Goal: Check status: Check status

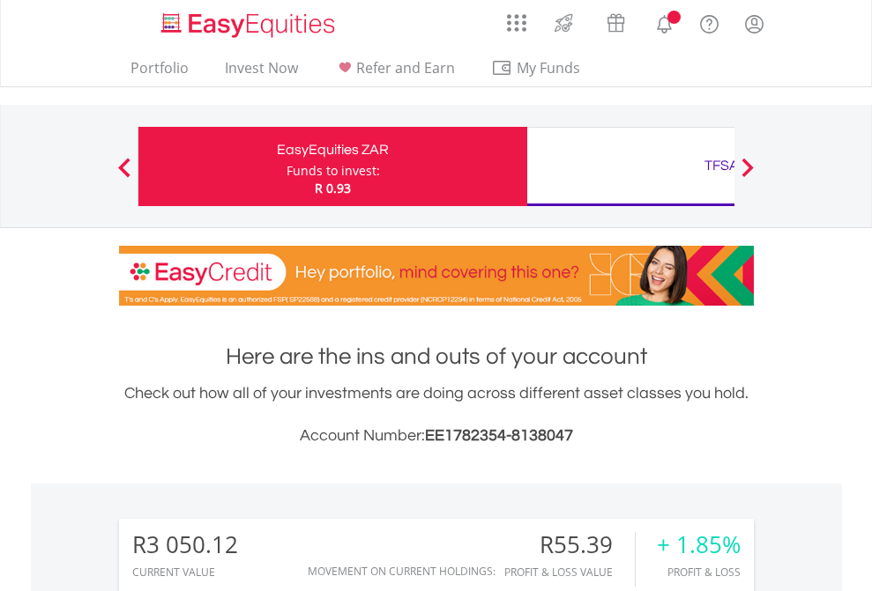
scroll to position [169, 277]
click at [286, 167] on div "Funds to invest:" at bounding box center [332, 171] width 93 height 18
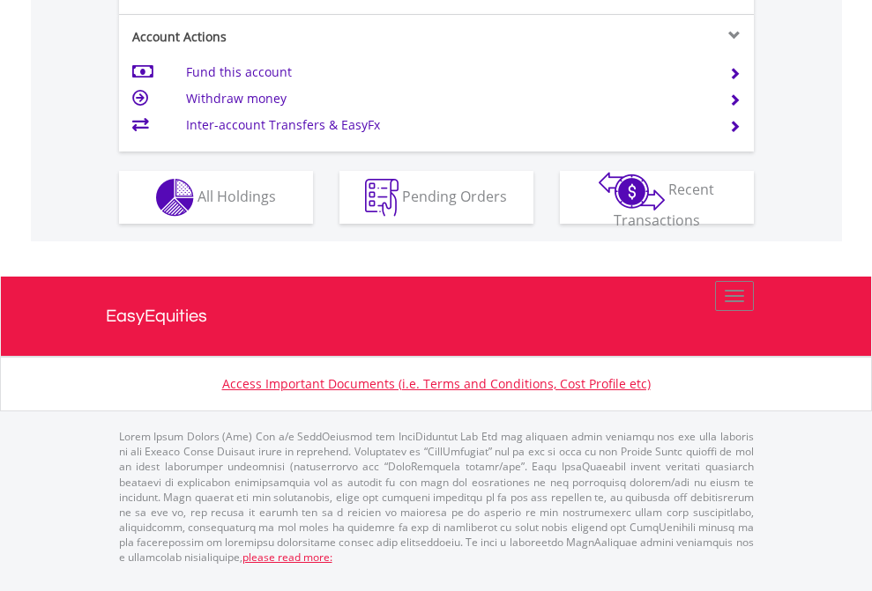
scroll to position [1654, 0]
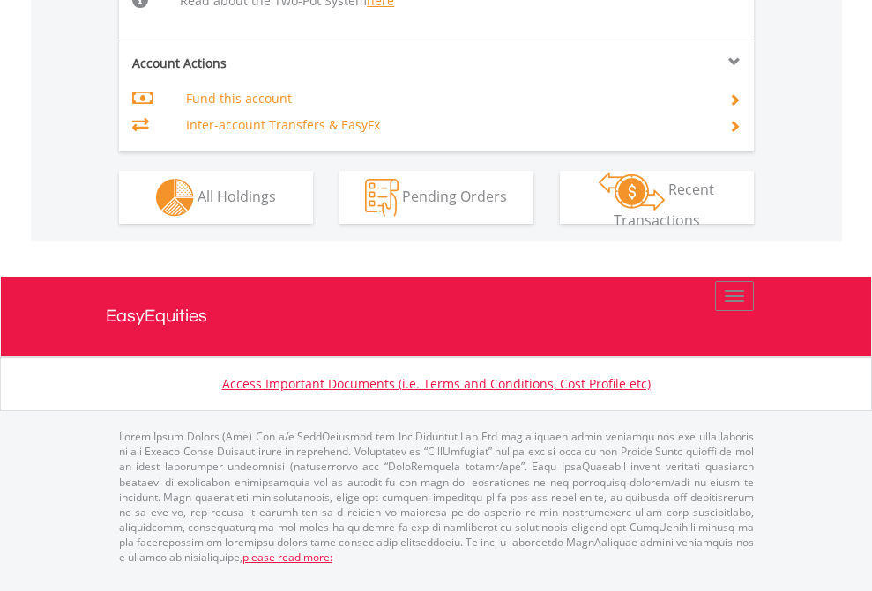
scroll to position [1828, 0]
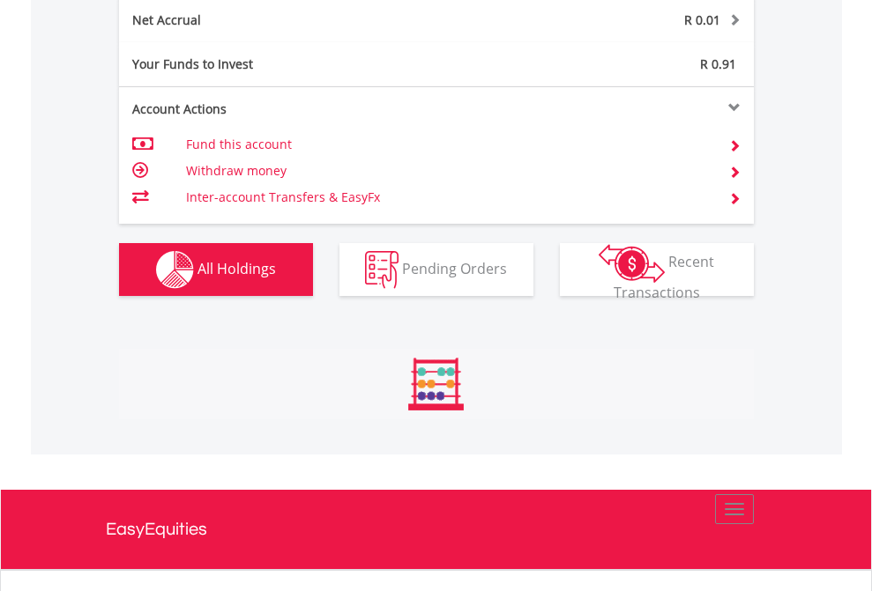
scroll to position [169, 277]
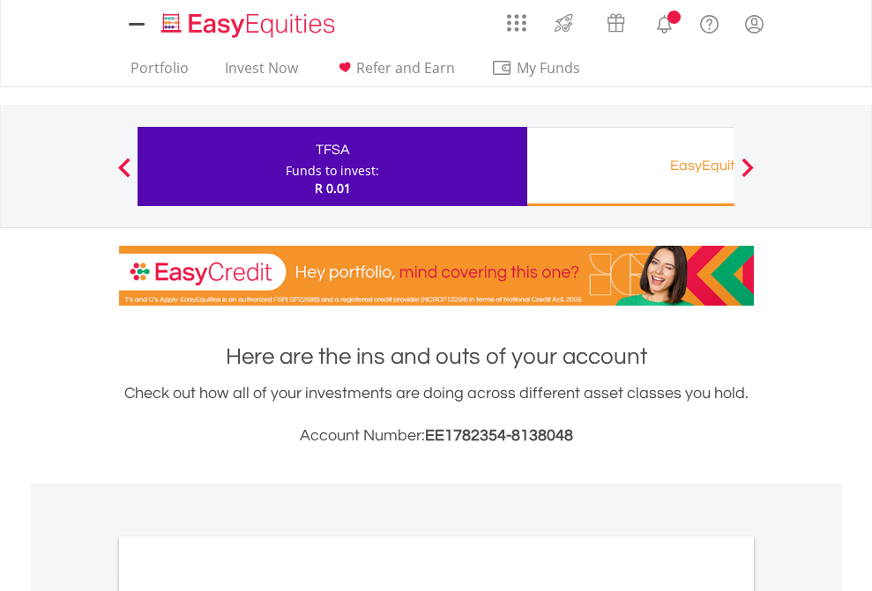
scroll to position [1060, 0]
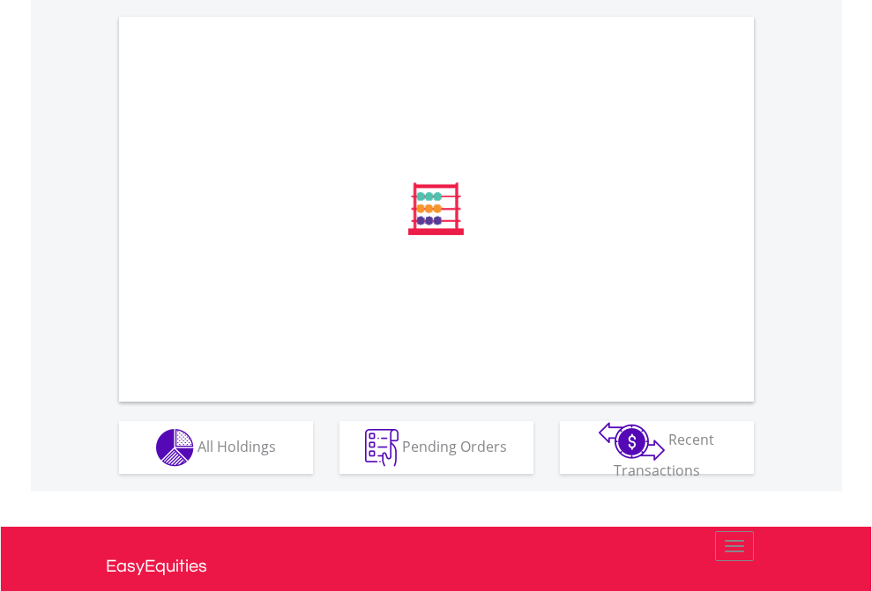
click at [197, 456] on span "All Holdings" at bounding box center [236, 445] width 78 height 19
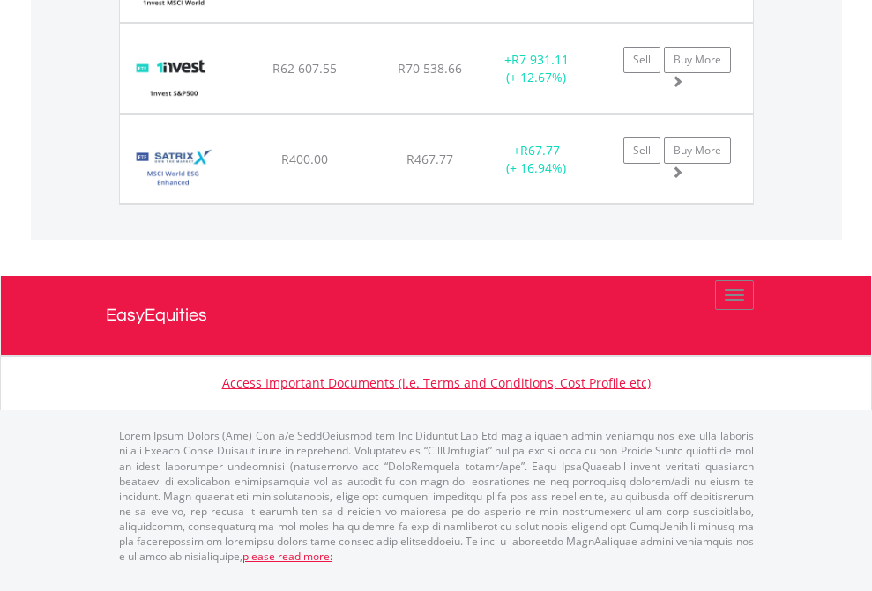
scroll to position [127, 0]
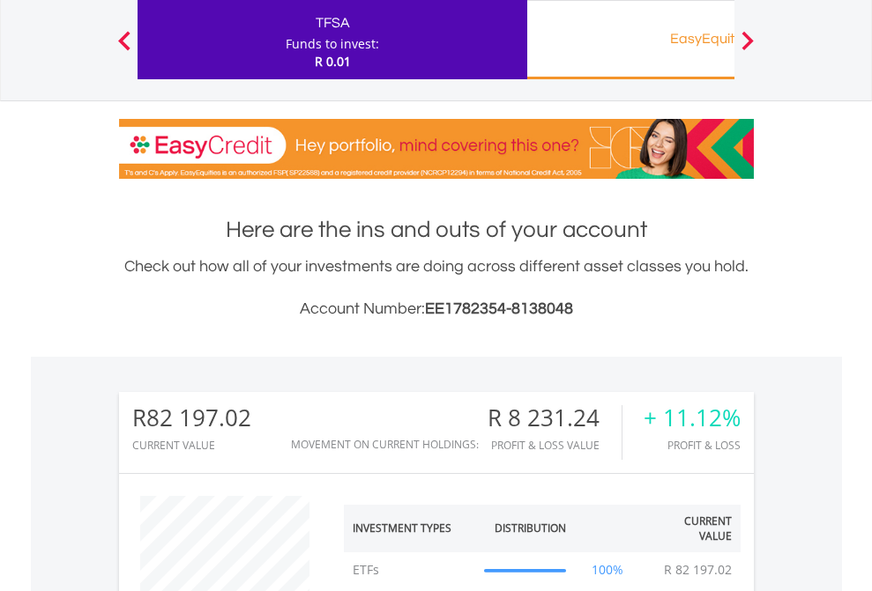
click at [630, 40] on div "EasyEquities RA" at bounding box center [722, 38] width 368 height 25
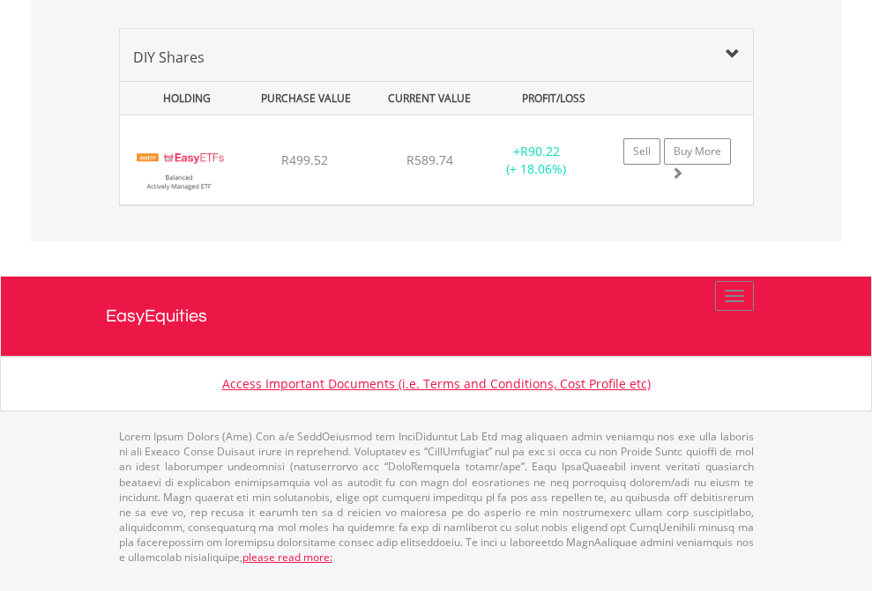
scroll to position [1755, 0]
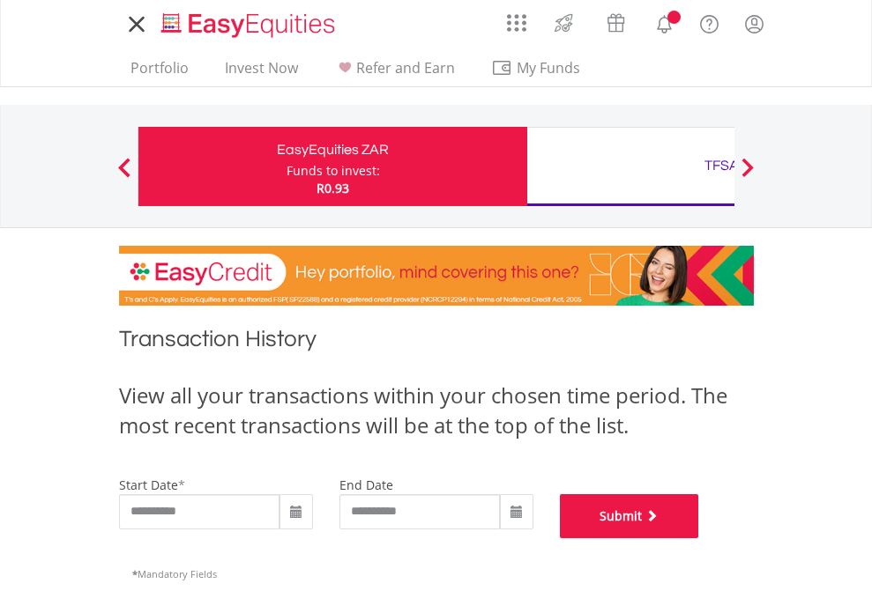
click at [699, 539] on button "Submit" at bounding box center [629, 516] width 139 height 44
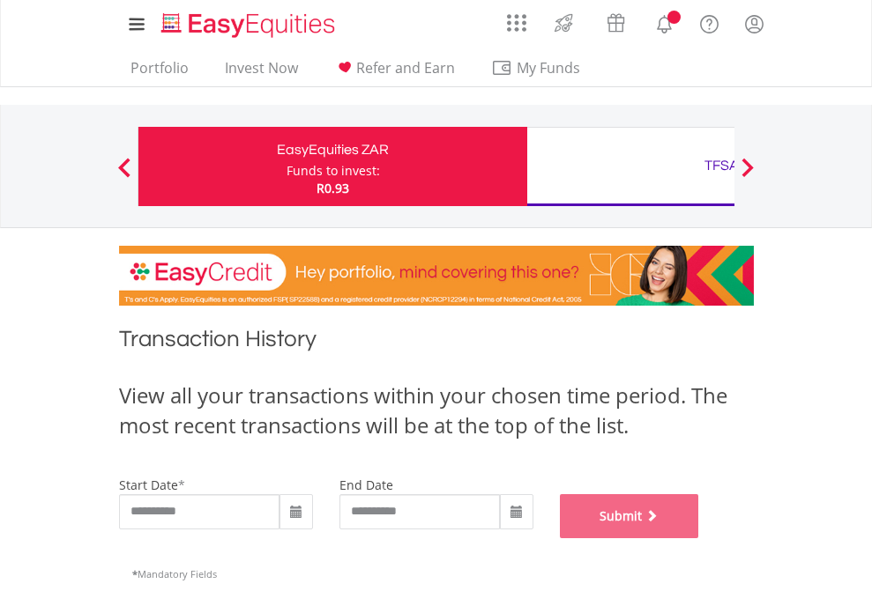
scroll to position [715, 0]
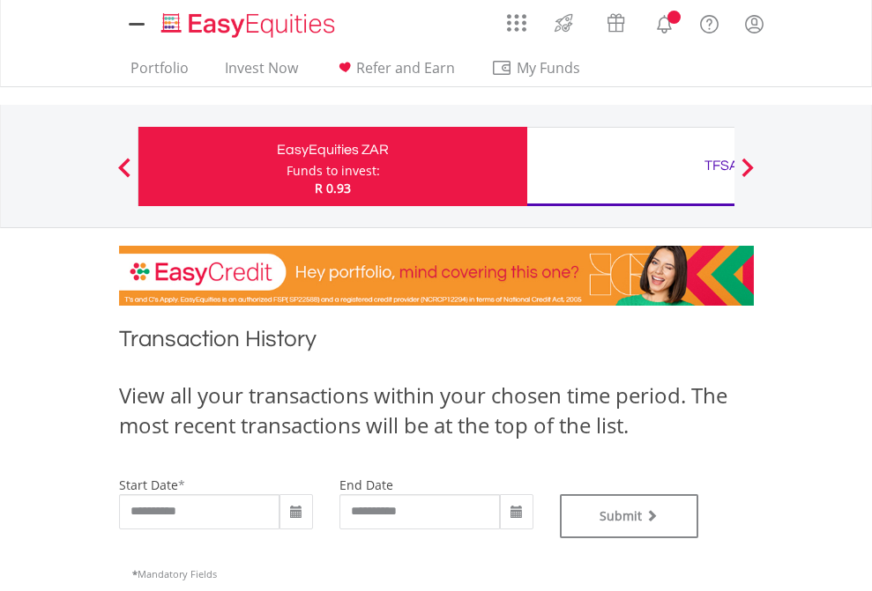
click at [630, 167] on div "TFSA" at bounding box center [722, 165] width 368 height 25
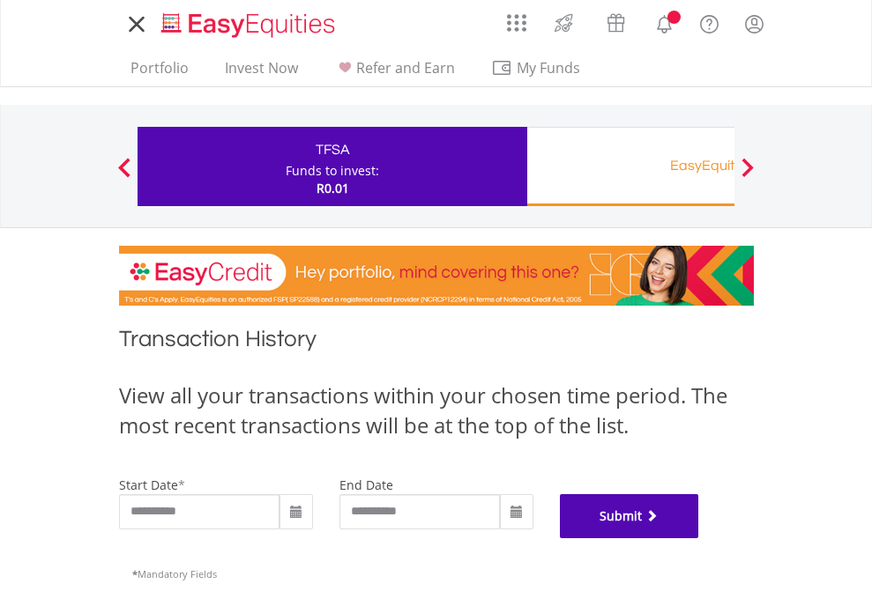
click at [699, 539] on button "Submit" at bounding box center [629, 516] width 139 height 44
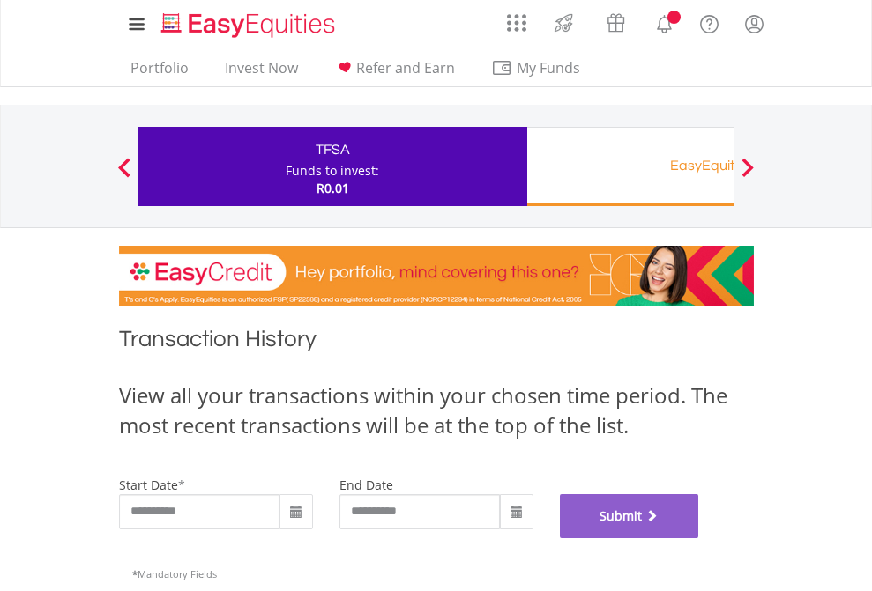
scroll to position [715, 0]
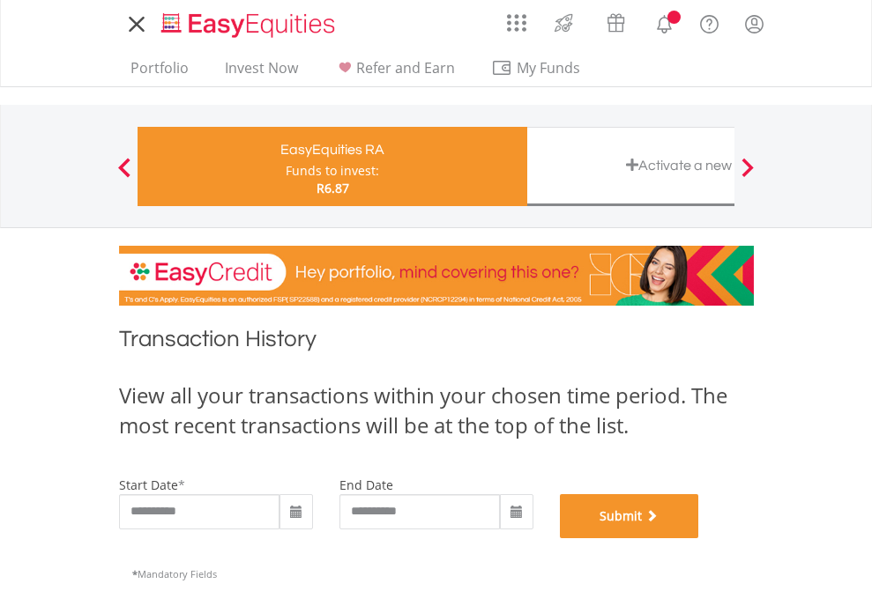
click at [699, 539] on button "Submit" at bounding box center [629, 516] width 139 height 44
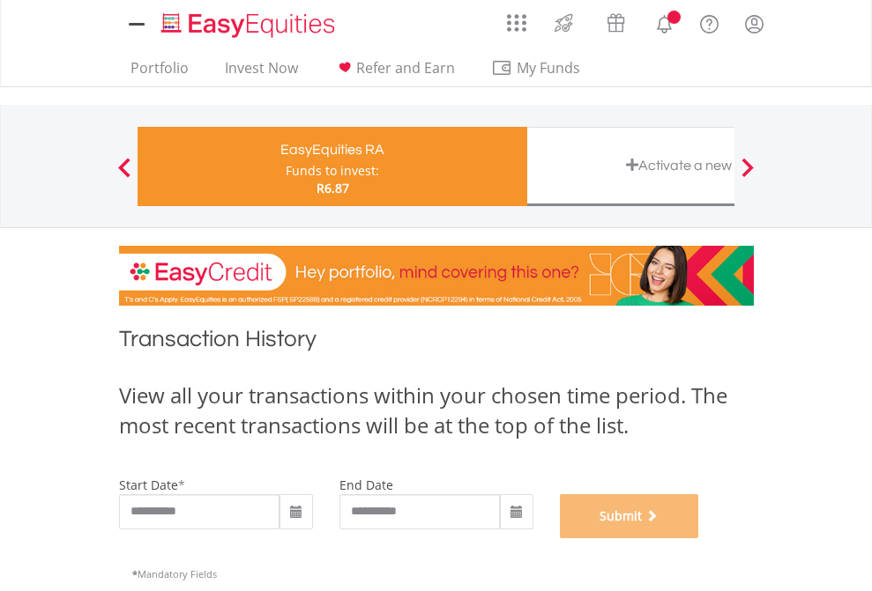
scroll to position [715, 0]
